Goal: Navigation & Orientation: Find specific page/section

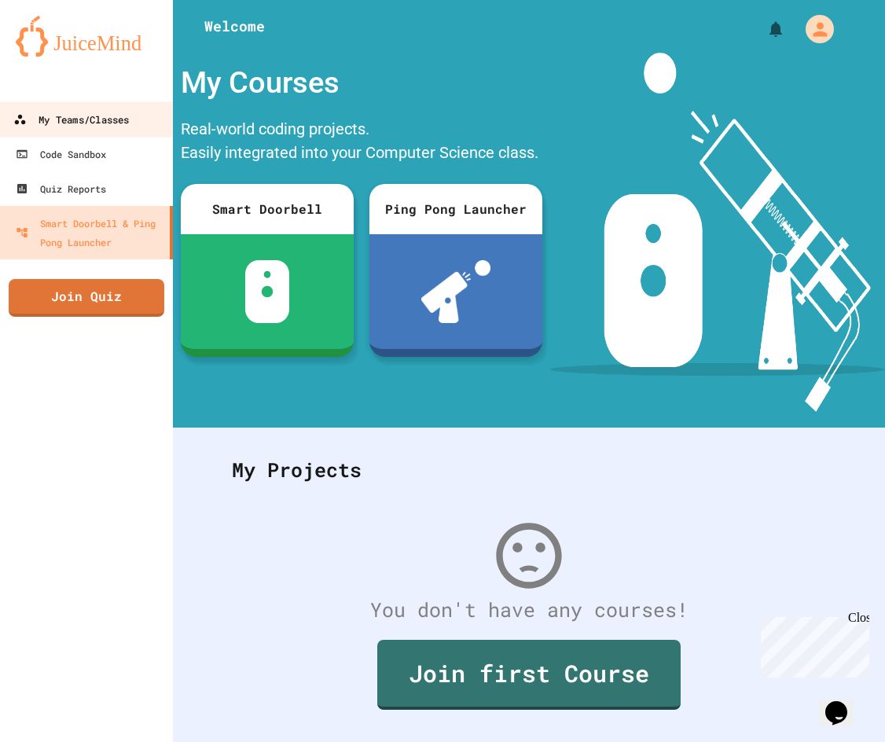
click at [42, 118] on div "My Teams/Classes" at bounding box center [70, 120] width 115 height 20
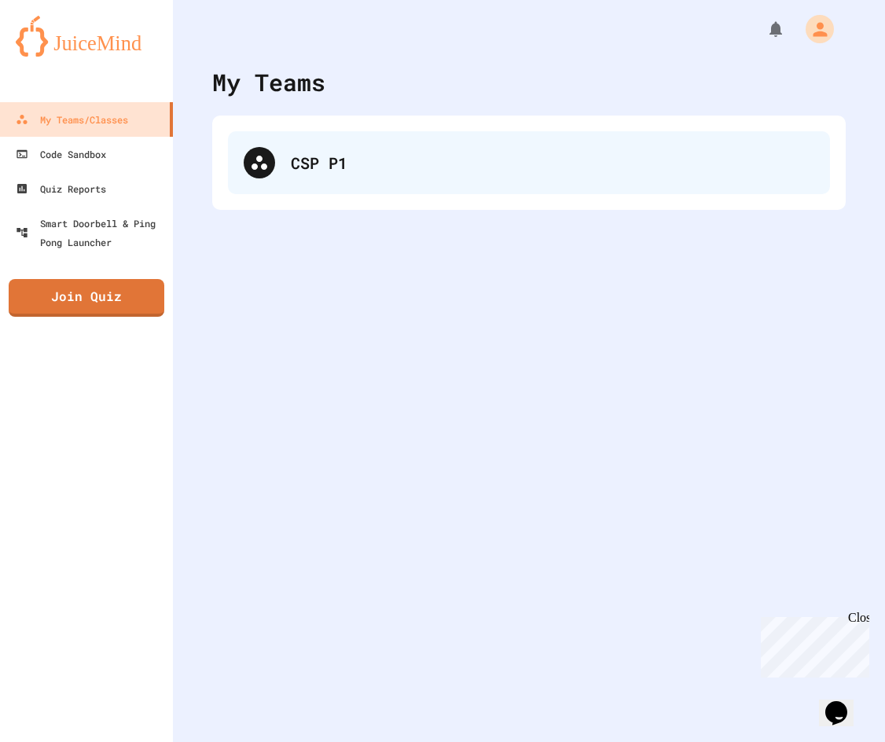
click at [282, 144] on div "CSP P1" at bounding box center [529, 162] width 602 height 63
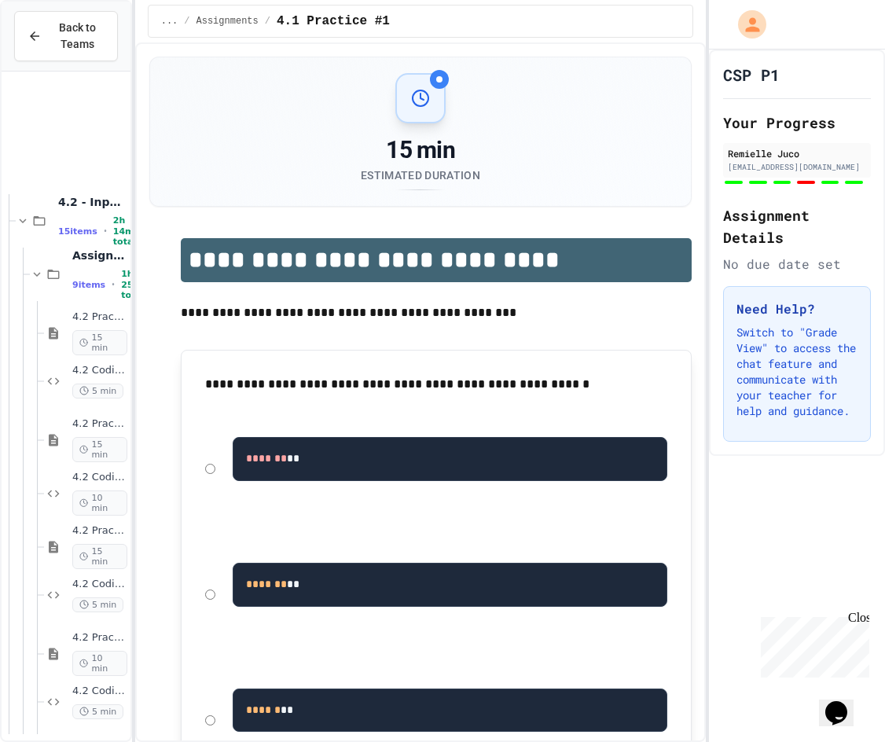
scroll to position [176, 0]
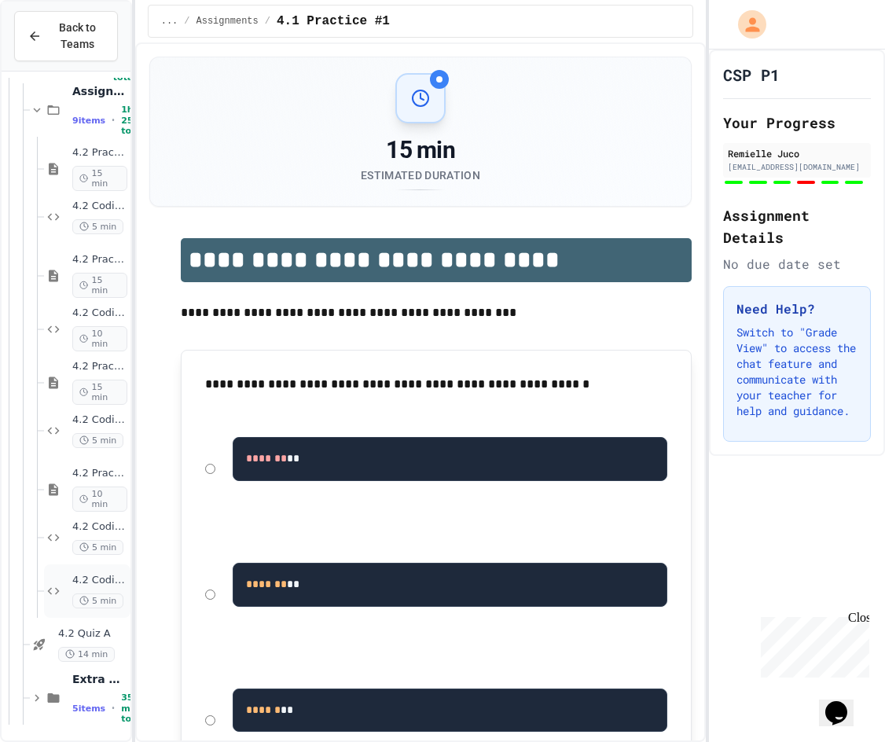
click at [59, 585] on icon at bounding box center [53, 591] width 19 height 14
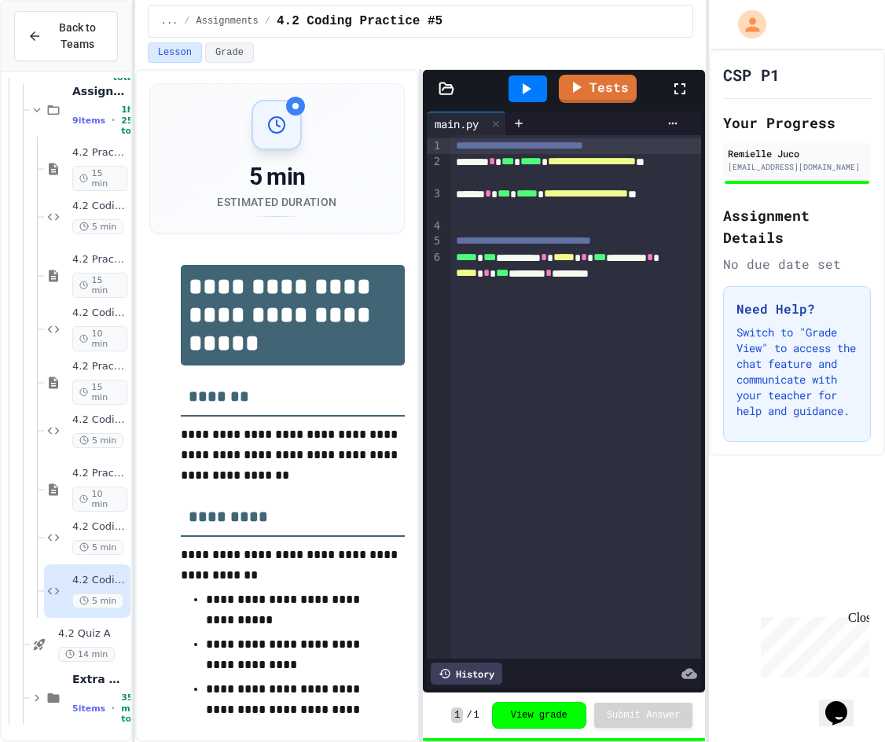
scroll to position [176, 0]
click at [45, 9] on div "Back to Teams" at bounding box center [66, 37] width 129 height 70
click at [45, 18] on button "Back to Teams" at bounding box center [66, 36] width 104 height 50
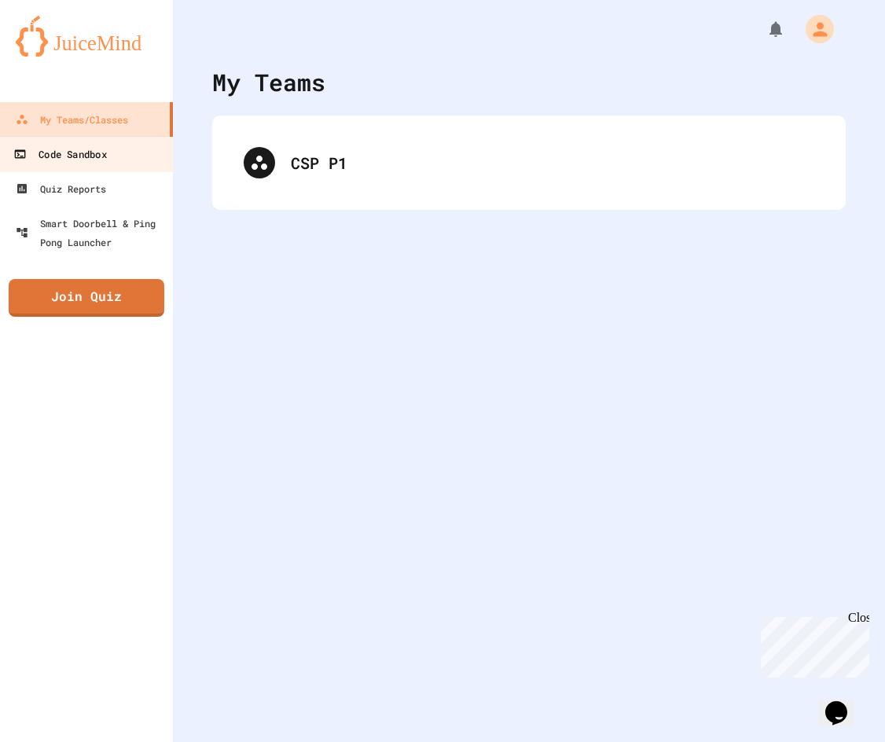
click at [112, 157] on link "Code Sandbox" at bounding box center [87, 153] width 178 height 35
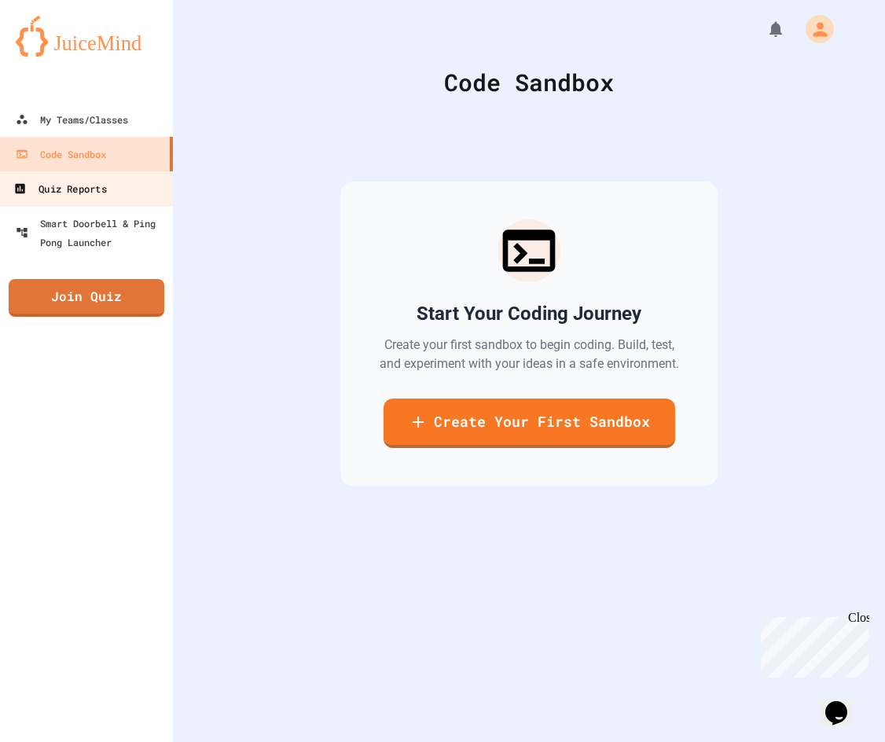
click at [129, 200] on link "Quiz Reports" at bounding box center [87, 187] width 178 height 35
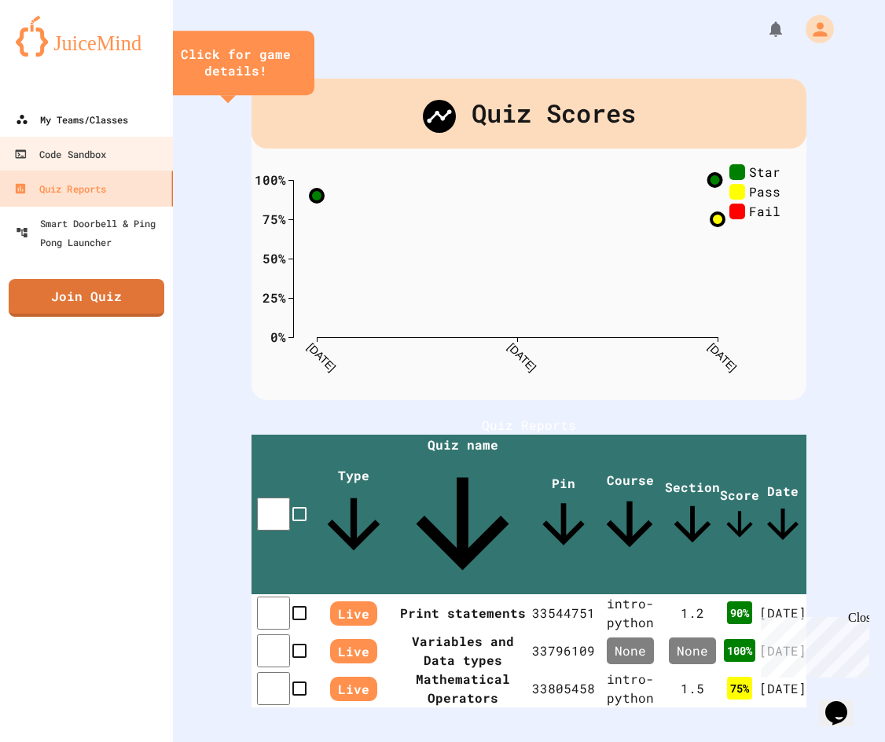
click at [118, 130] on link "My Teams/Classes" at bounding box center [86, 119] width 173 height 35
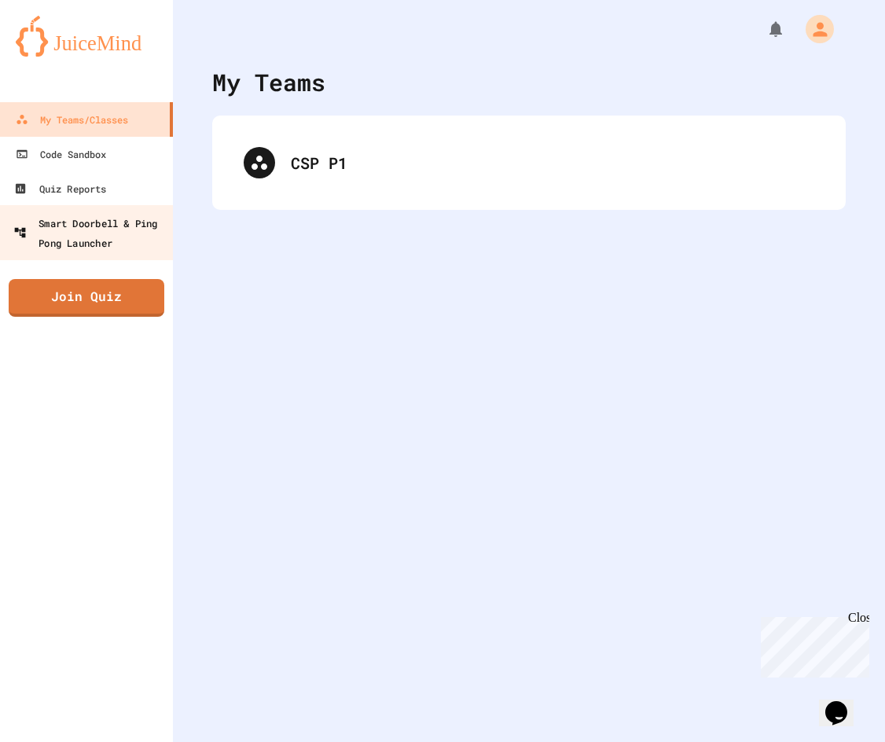
click at [123, 211] on link "Smart Doorbell & Ping Pong Launcher" at bounding box center [87, 232] width 178 height 55
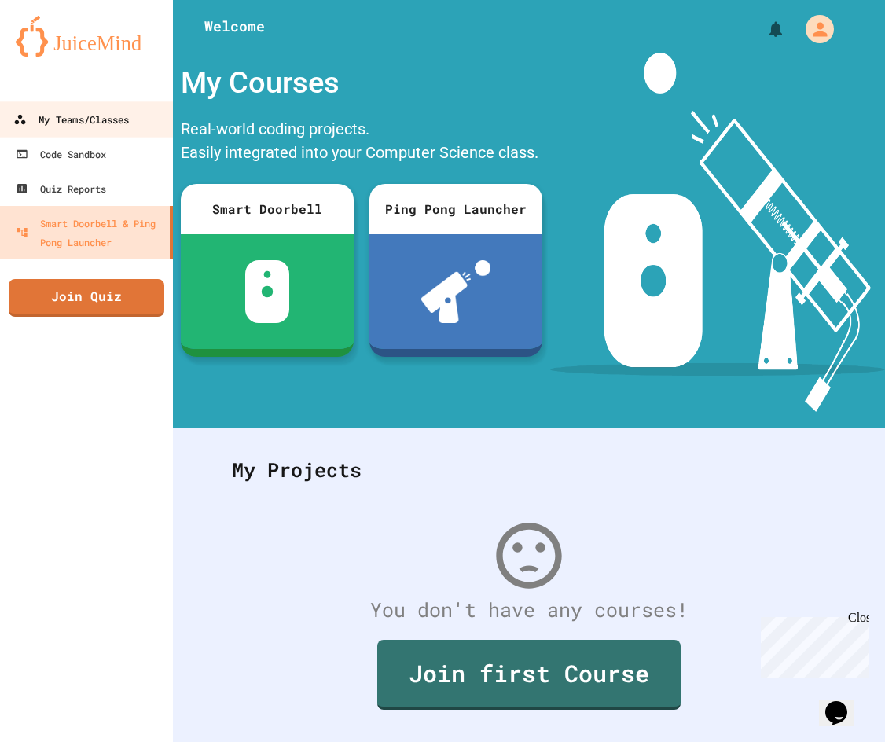
click at [65, 104] on link "My Teams/Classes" at bounding box center [87, 118] width 178 height 35
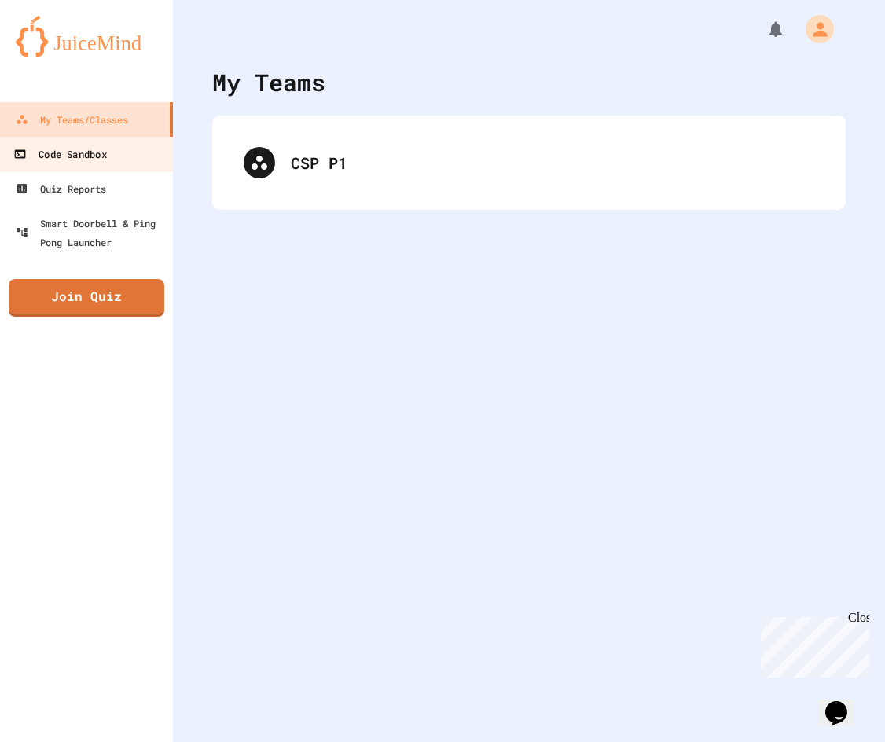
click at [93, 141] on link "Code Sandbox" at bounding box center [87, 153] width 178 height 35
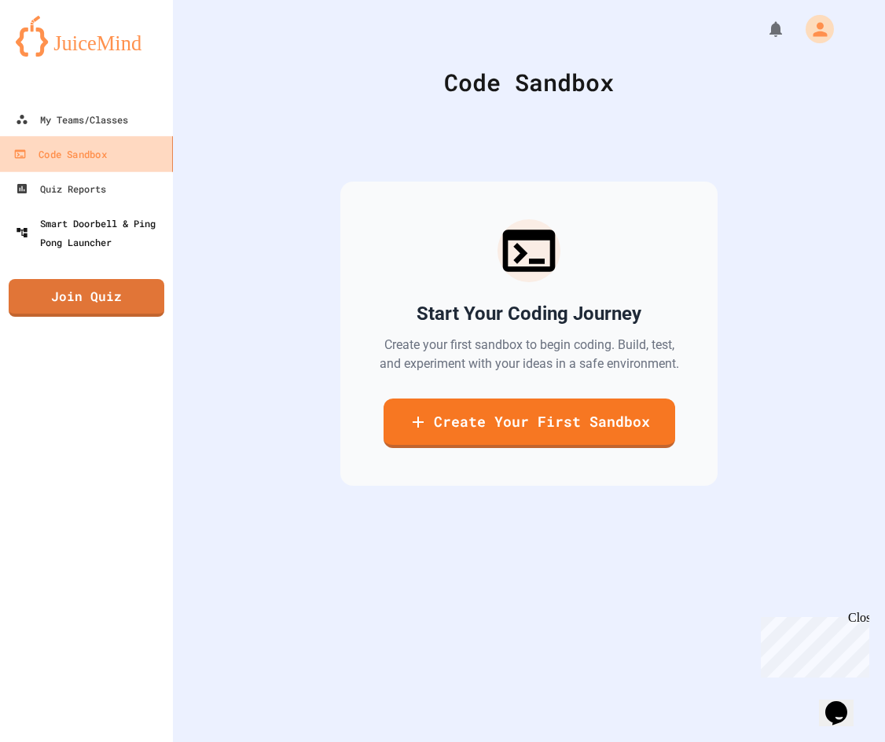
click at [141, 221] on div "Smart Doorbell & Ping Pong Launcher" at bounding box center [91, 233] width 151 height 38
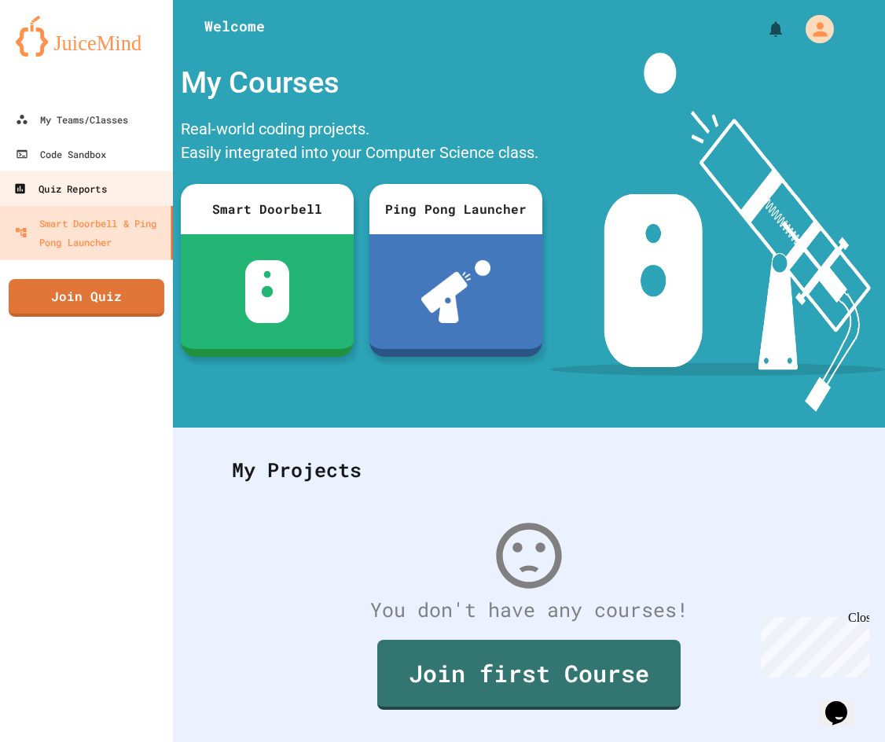
click at [106, 190] on div "Quiz Reports" at bounding box center [59, 189] width 93 height 20
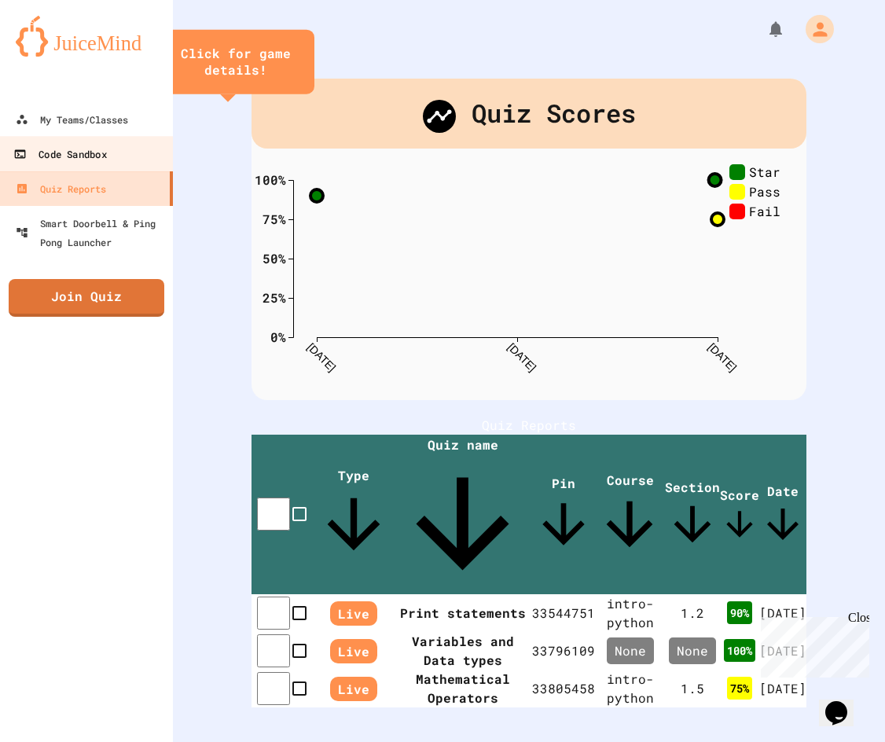
click at [110, 151] on link "Code Sandbox" at bounding box center [87, 153] width 178 height 35
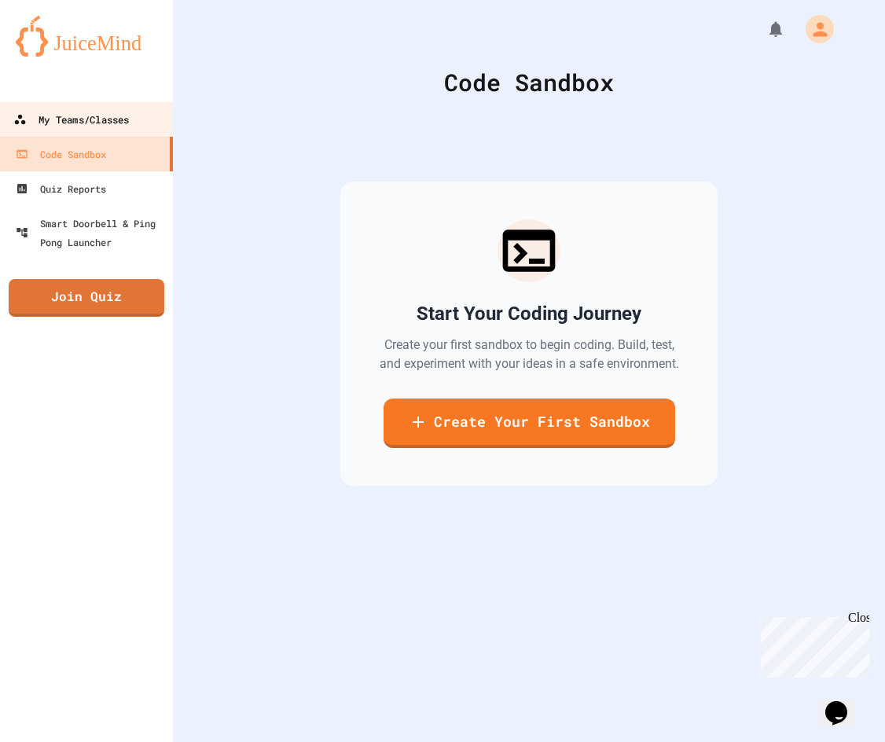
click at [163, 126] on link "My Teams/Classes" at bounding box center [87, 118] width 178 height 35
